Goal: Check status: Check status

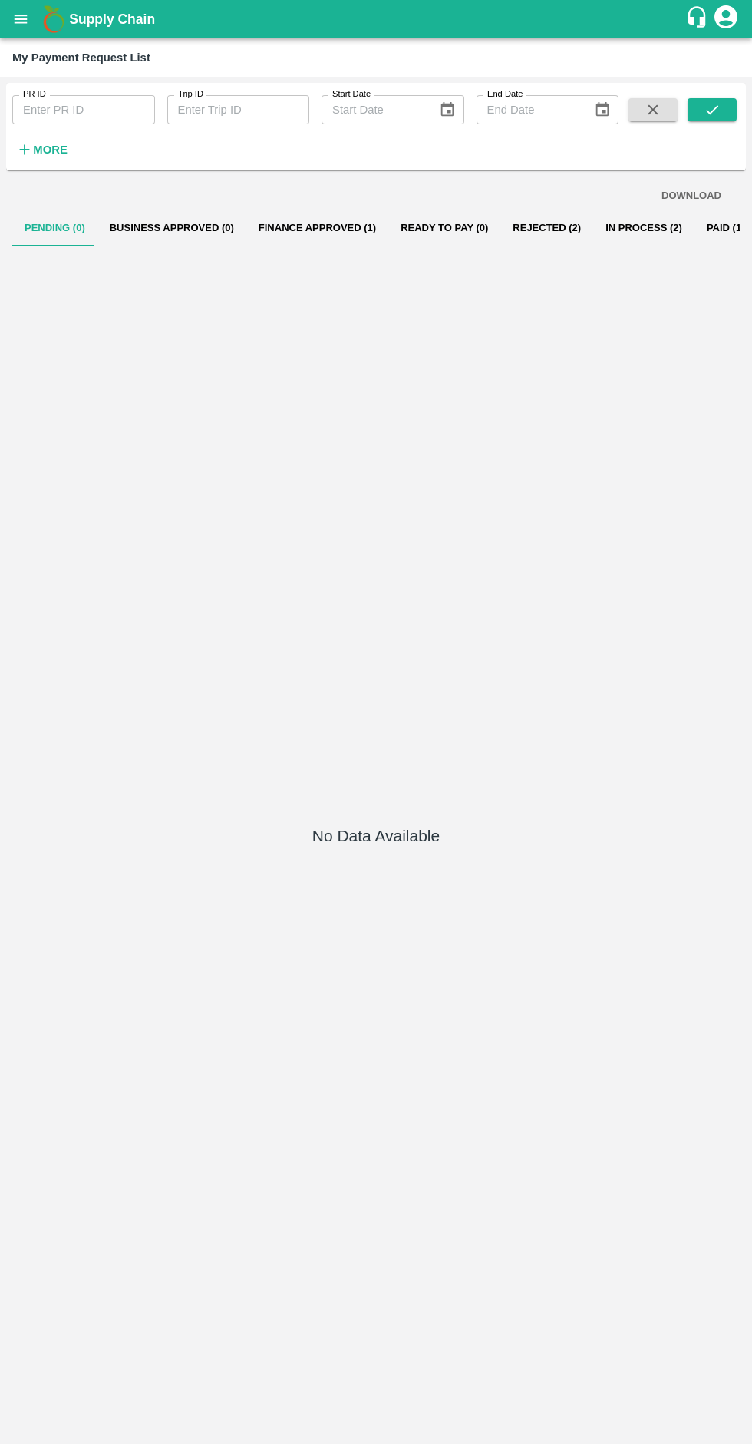
click at [21, 19] on icon "open drawer" at bounding box center [21, 19] width 13 height 8
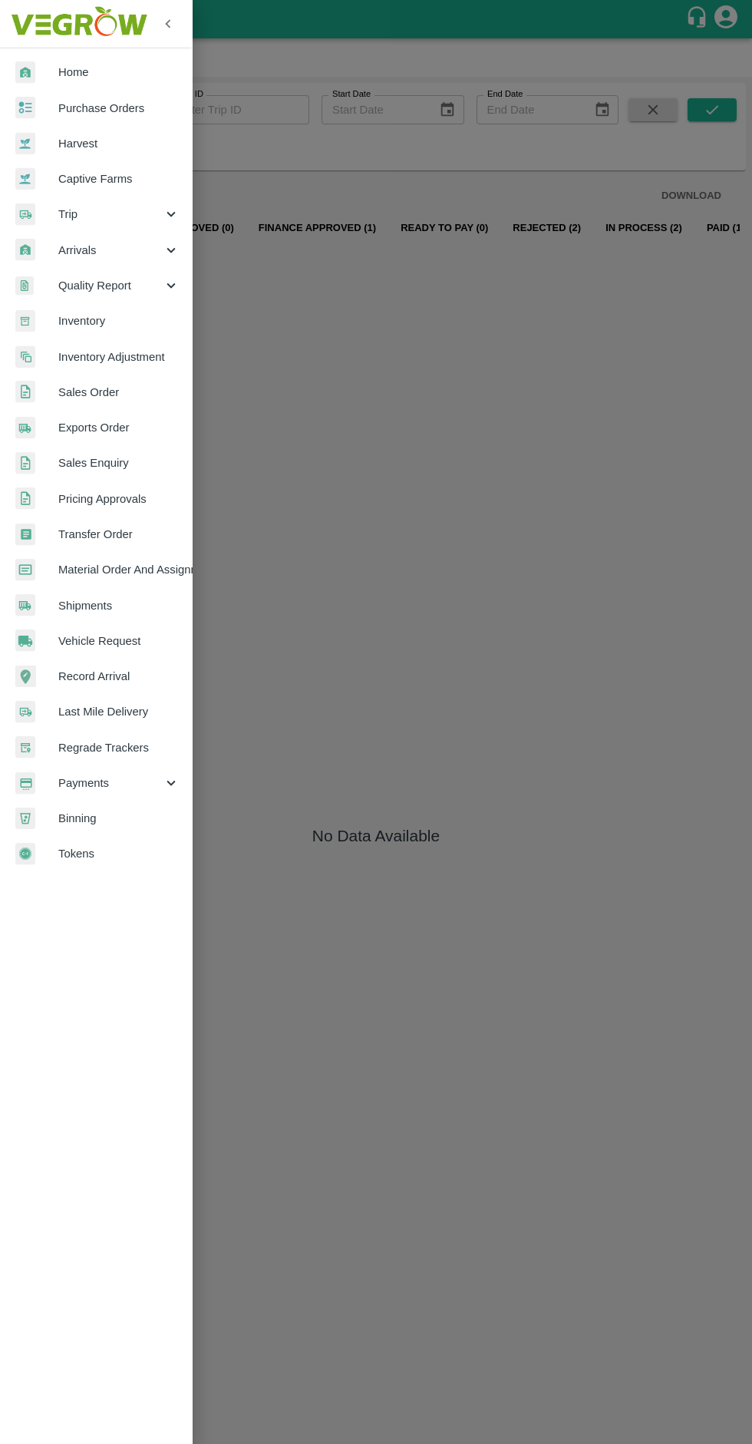
click at [574, 1050] on div at bounding box center [376, 722] width 752 height 1444
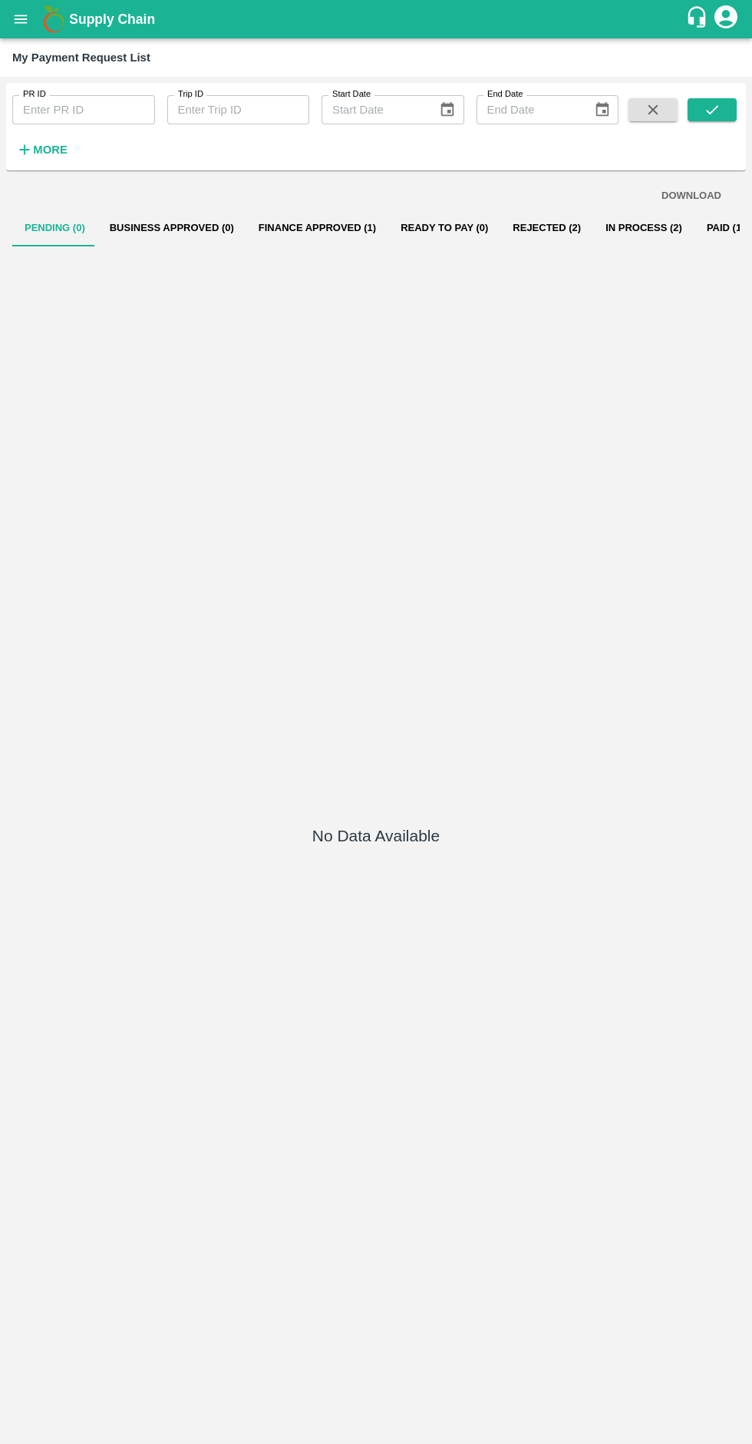
click at [285, 223] on button "Finance Approved (1)" at bounding box center [317, 228] width 142 height 37
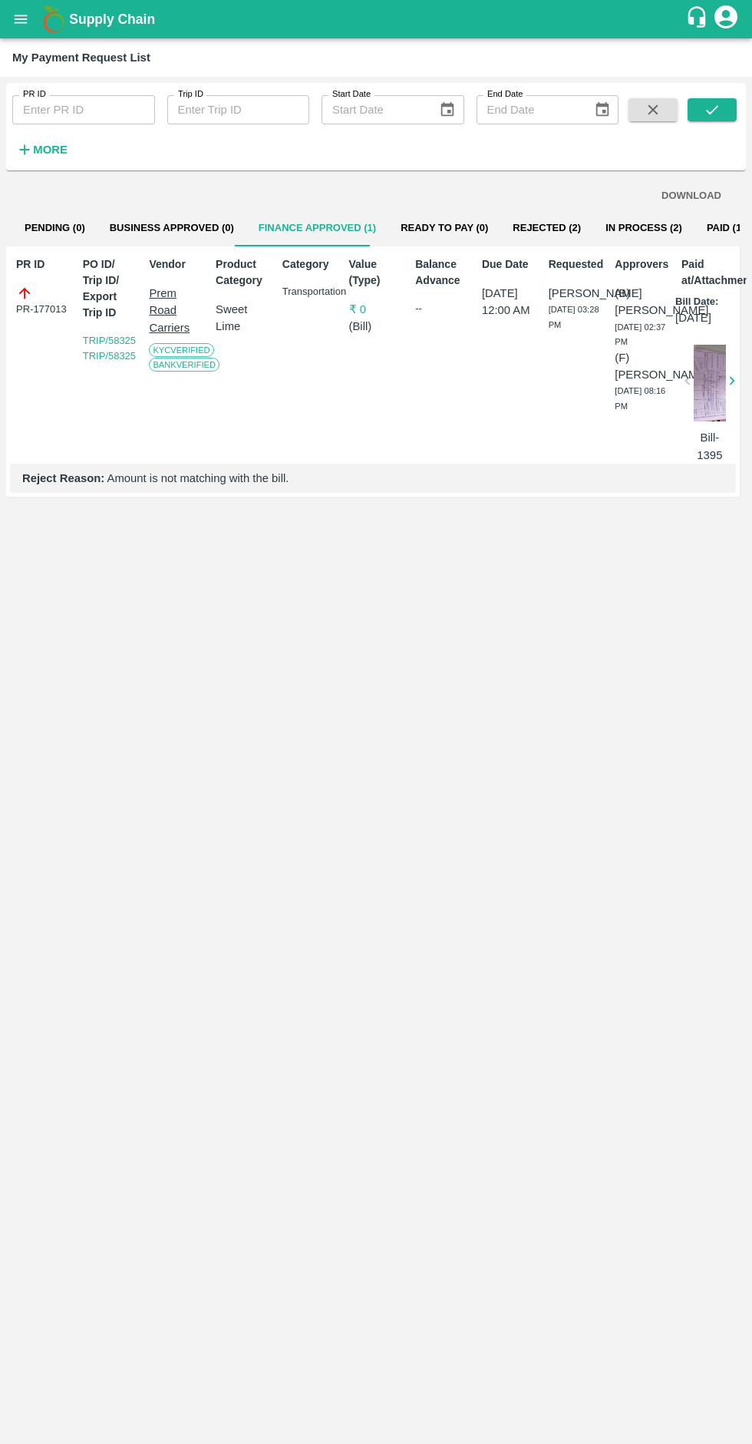
click at [623, 227] on button "In Process (2)" at bounding box center [644, 228] width 101 height 37
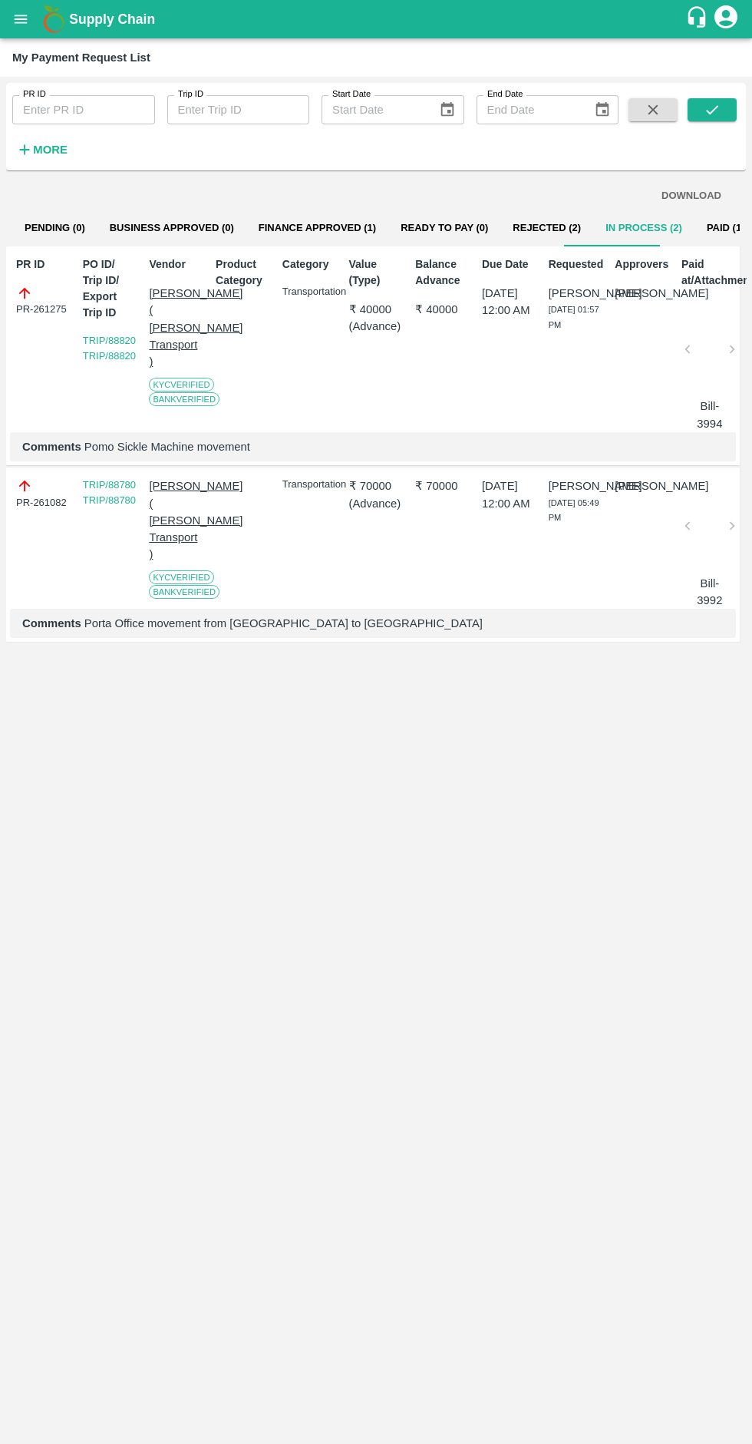
click at [14, 12] on icon "open drawer" at bounding box center [20, 19] width 17 height 17
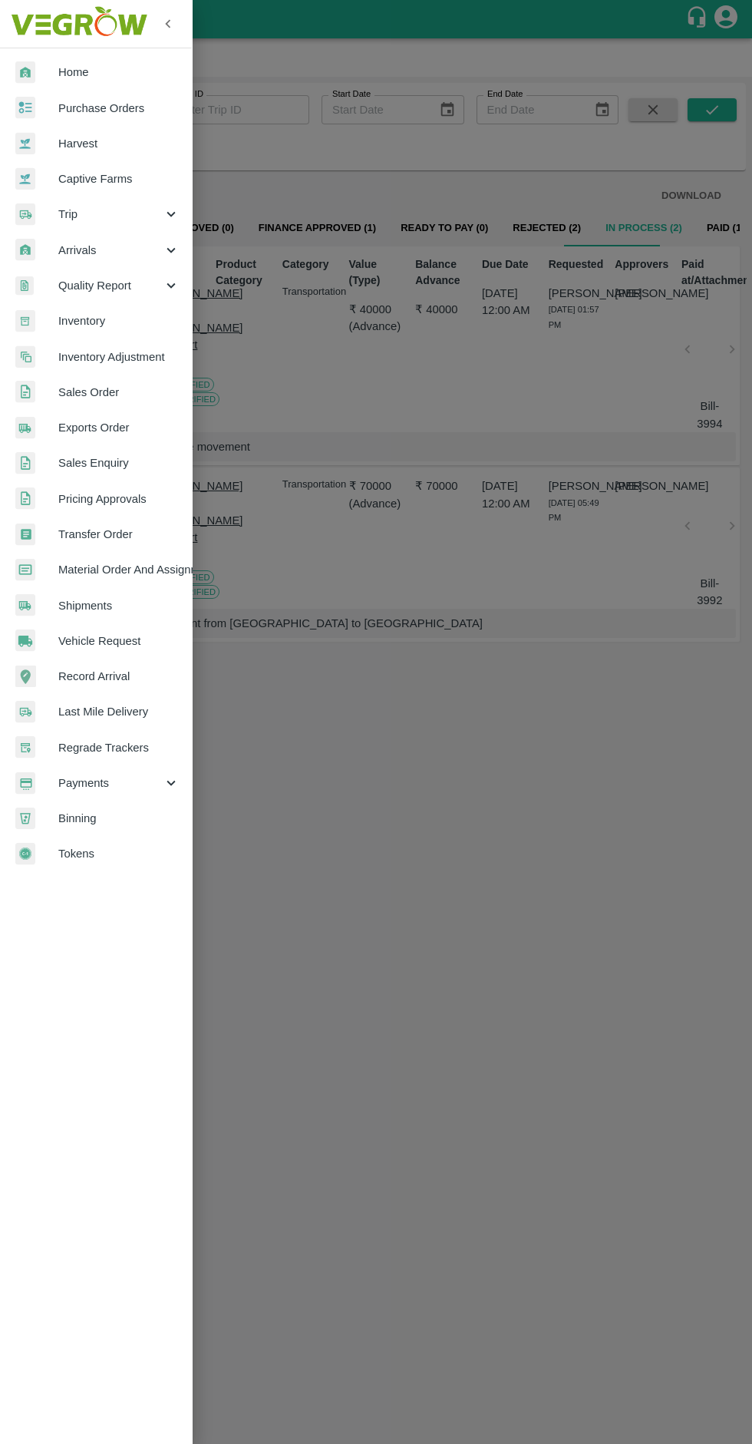
click at [540, 1126] on div at bounding box center [376, 722] width 752 height 1444
